Goal: Transaction & Acquisition: Subscribe to service/newsletter

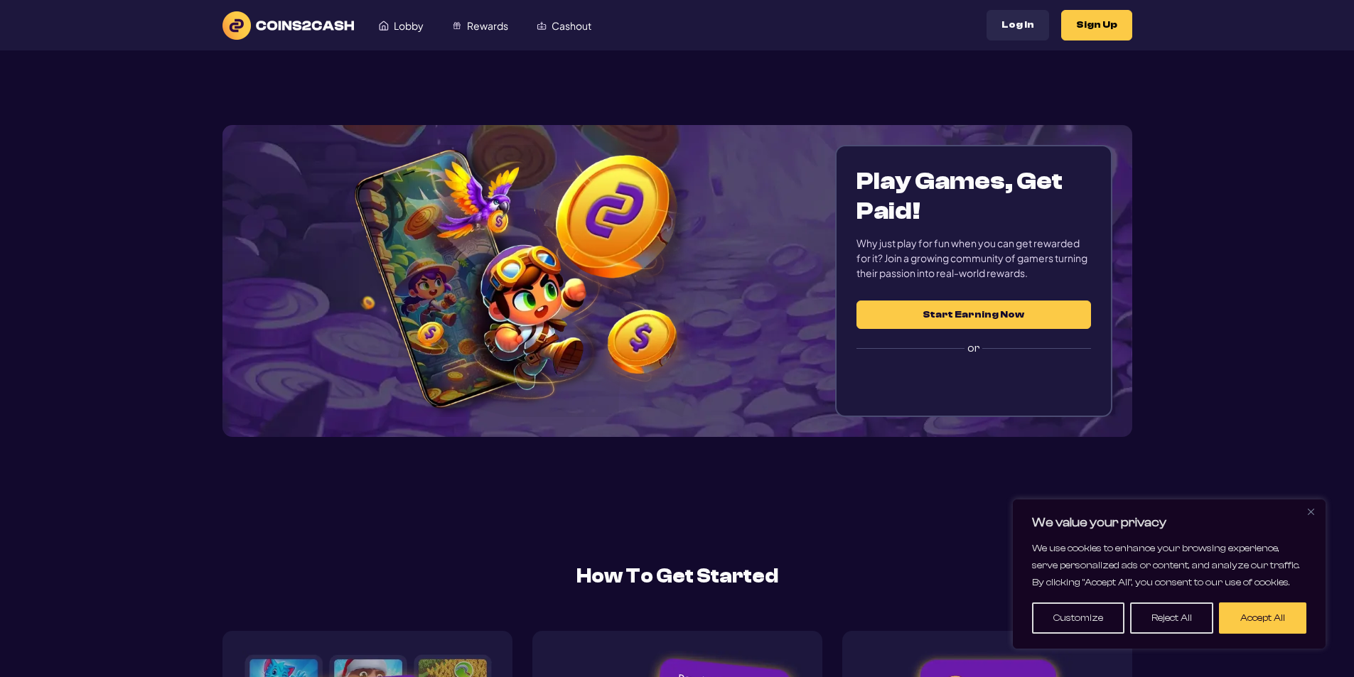
click at [943, 315] on button "Start Earning Now" at bounding box center [973, 315] width 234 height 28
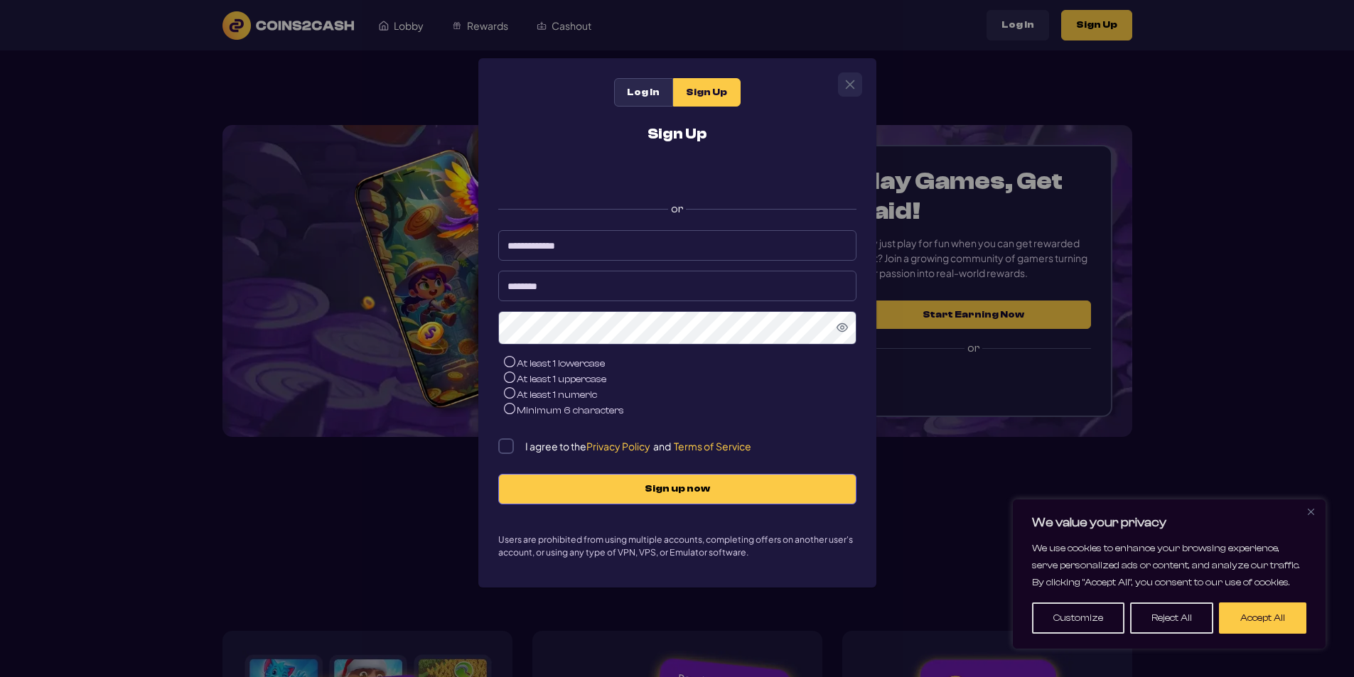
click at [1290, 236] on div "Log In Sign Up Sign Up or At least 1 lowercase At least 1 uppercase At least 1 …" at bounding box center [677, 338] width 1354 height 677
click at [694, 370] on li "At least 1 lowercase" at bounding box center [680, 364] width 352 height 16
click at [70, 446] on div "Log In Sign Up Sign Up or At least 1 lowercase At least 1 uppercase At least 1 …" at bounding box center [677, 338] width 1354 height 677
click at [838, 87] on button "Close" at bounding box center [849, 84] width 23 height 23
